Goal: Communication & Community: Answer question/provide support

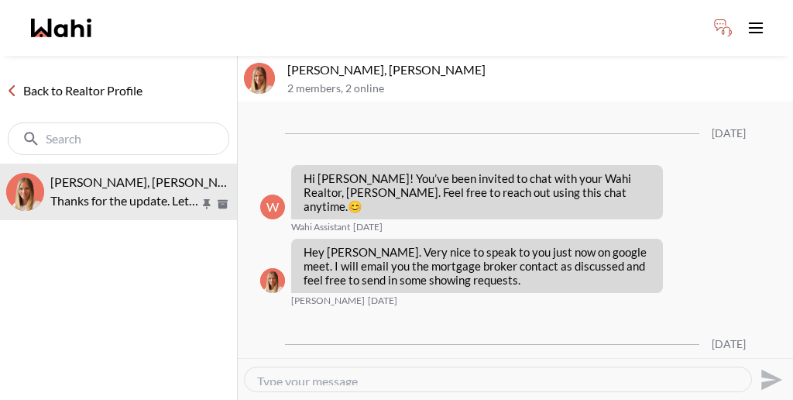
scroll to position [1542, 0]
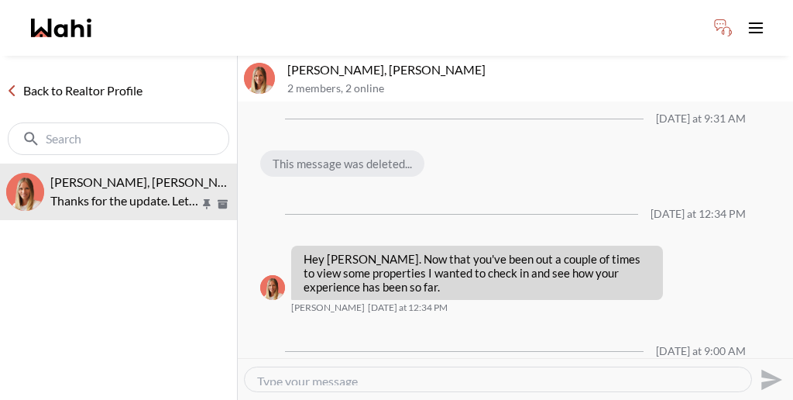
drag, startPoint x: 391, startPoint y: 311, endPoint x: 319, endPoint y: 196, distance: 135.4
